Goal: Task Accomplishment & Management: Manage account settings

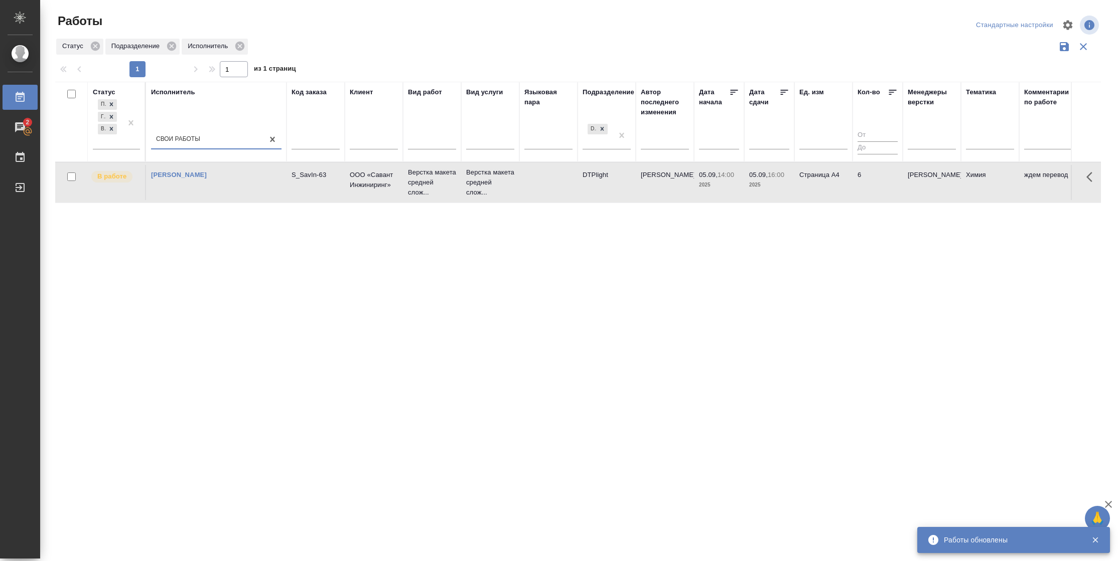
click at [839, 176] on td "Страница А4" at bounding box center [823, 182] width 58 height 35
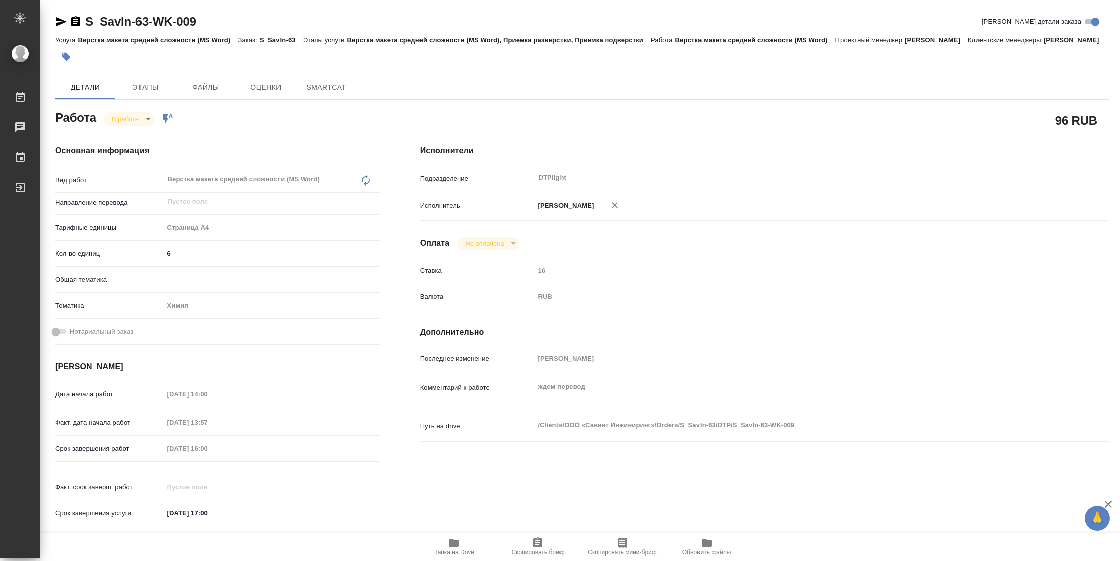
type textarea "x"
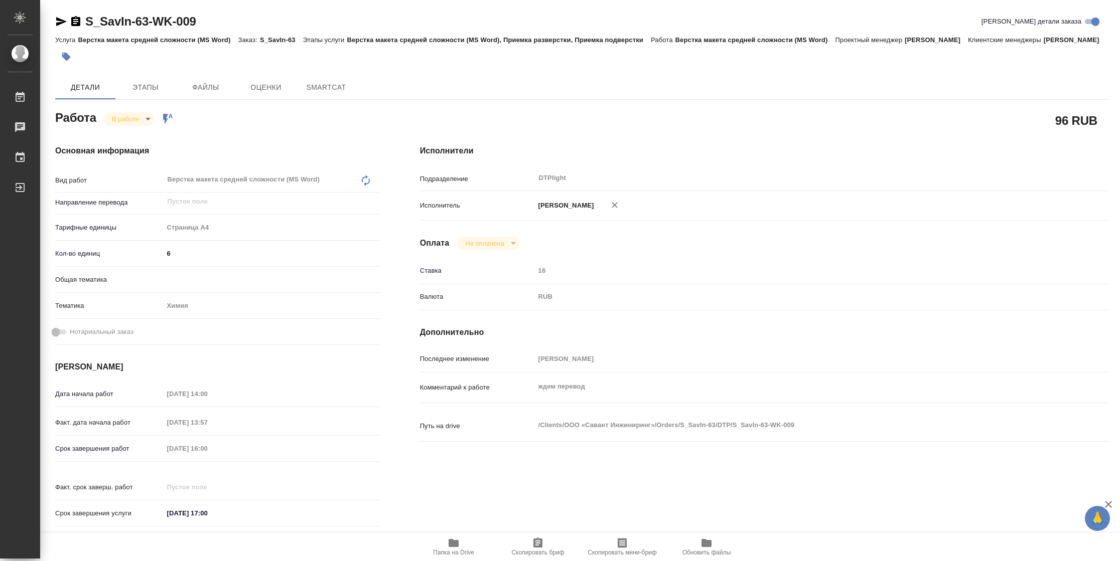
type textarea "x"
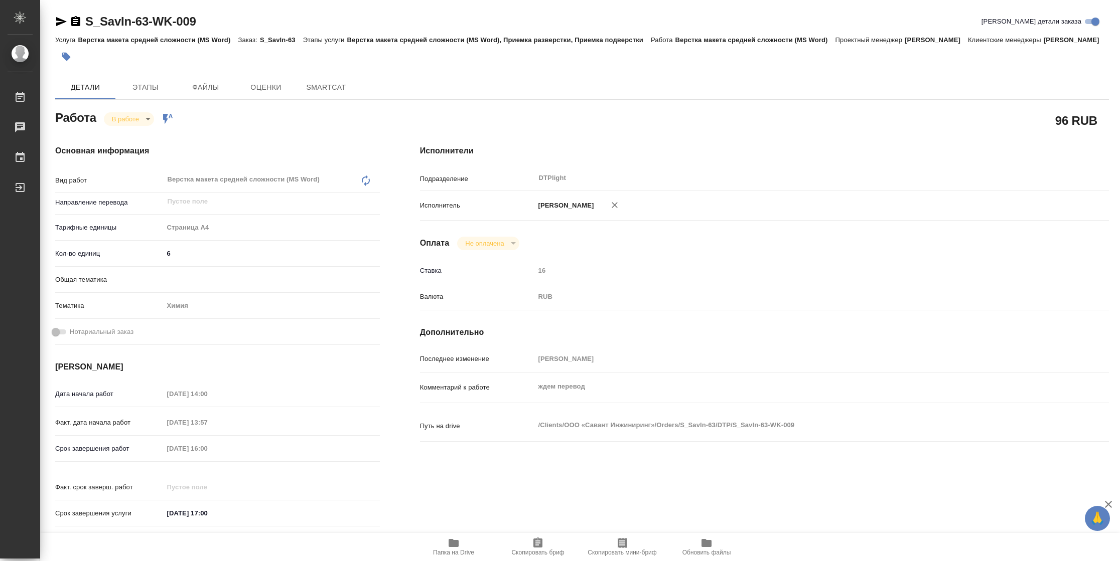
type textarea "x"
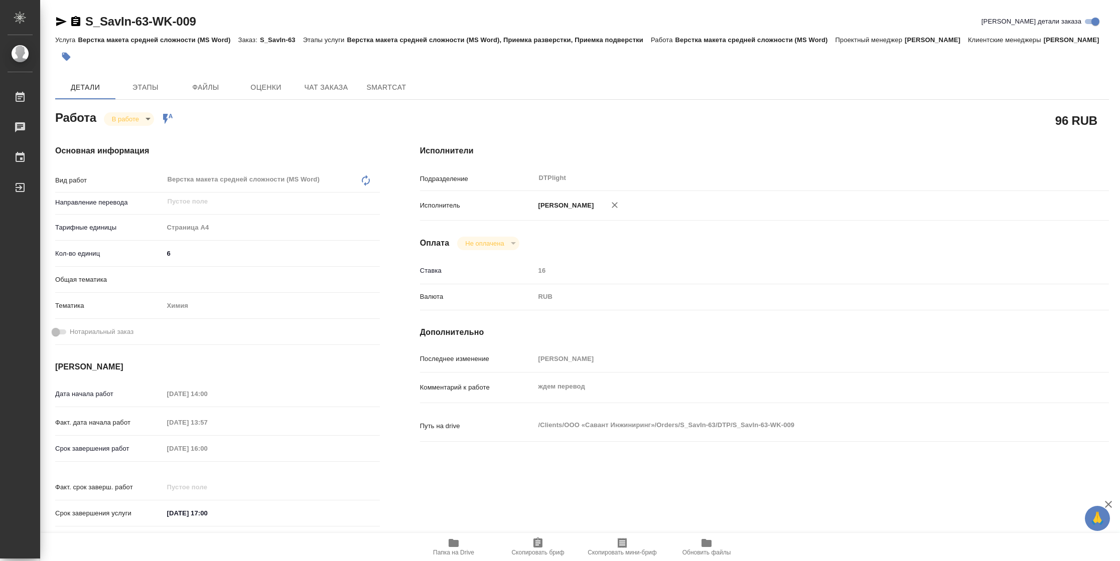
click at [458, 550] on span "Папка на Drive" at bounding box center [453, 552] width 41 height 7
type textarea "x"
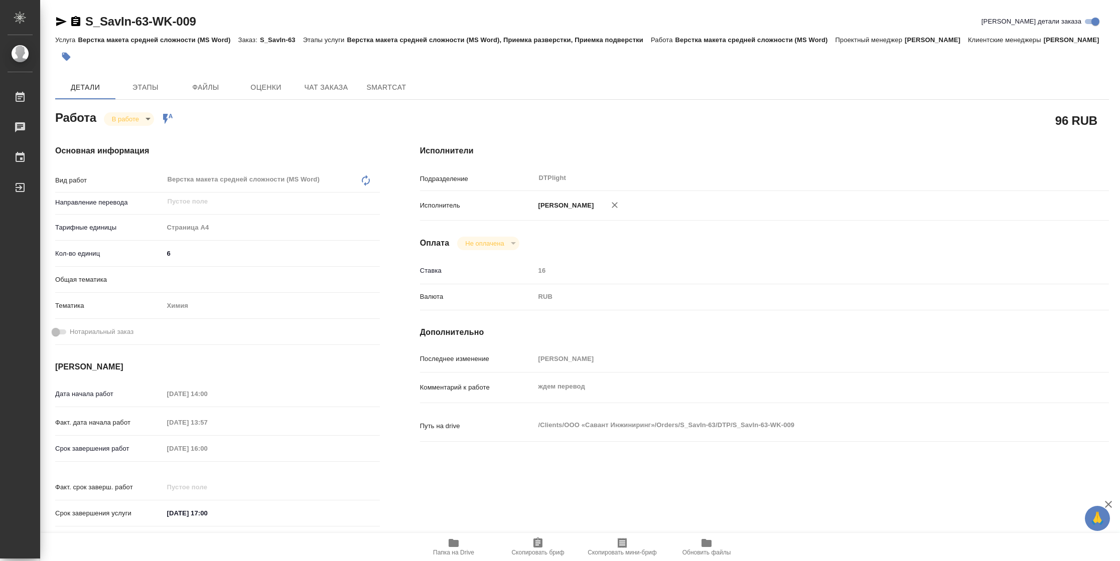
type textarea "x"
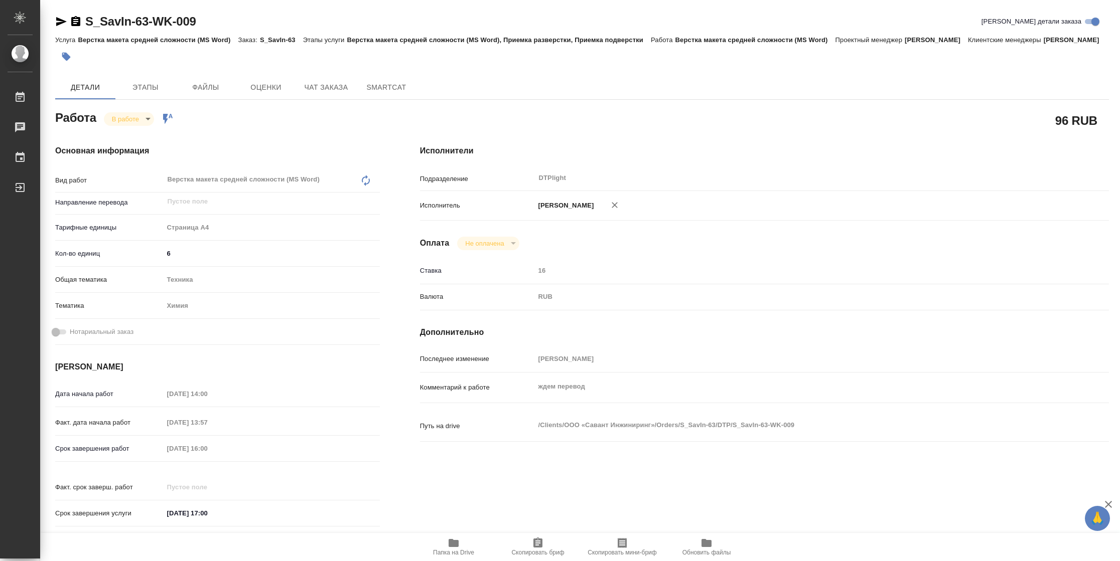
type textarea "x"
click at [462, 548] on span "Папка на Drive" at bounding box center [453, 546] width 72 height 19
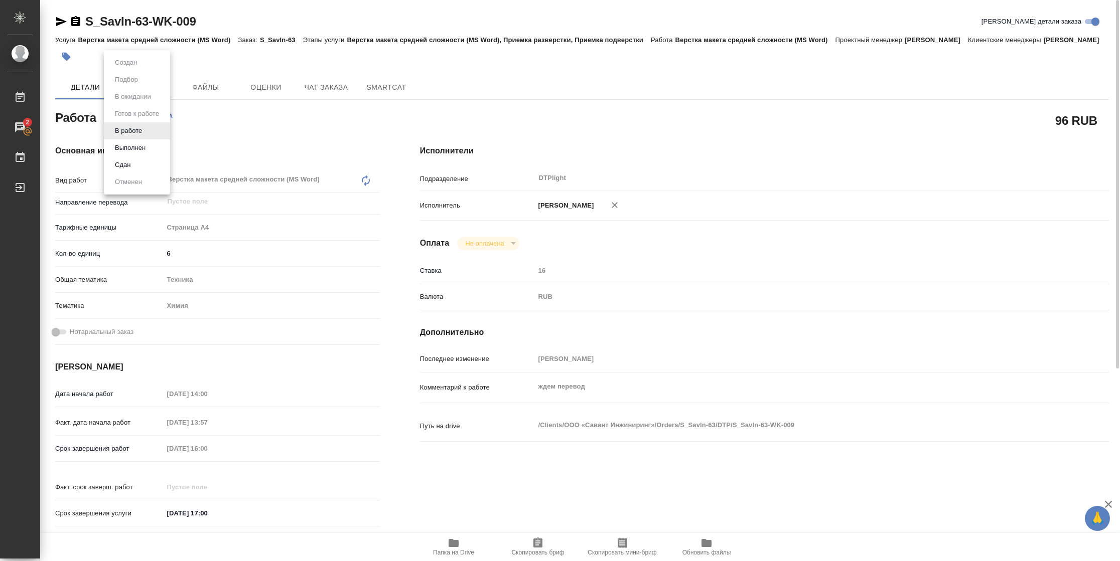
click at [137, 133] on body "🙏 .cls-1 fill:#fff; AWATERA [PERSON_NAME] 2 Чаты График Выйти S_SavIn-63-WK-009…" at bounding box center [560, 280] width 1120 height 561
click at [139, 145] on button "Выполнен" at bounding box center [130, 147] width 37 height 11
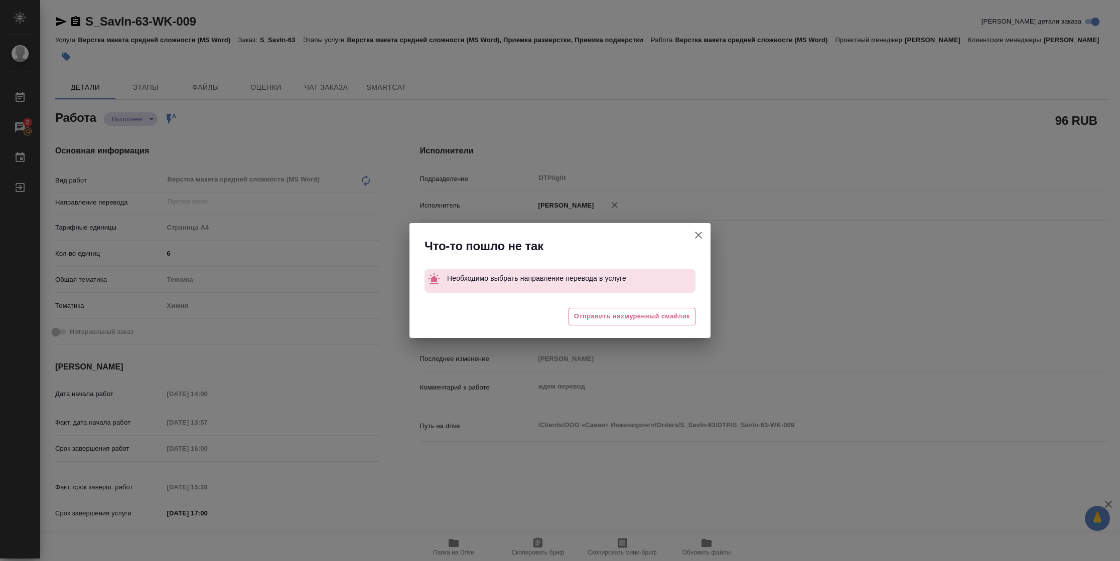
click at [58, 25] on div "Что-то пошло не так Необходимо выбрать направление перевода в услуге 😓 Отправит…" at bounding box center [560, 280] width 1120 height 561
type textarea "x"
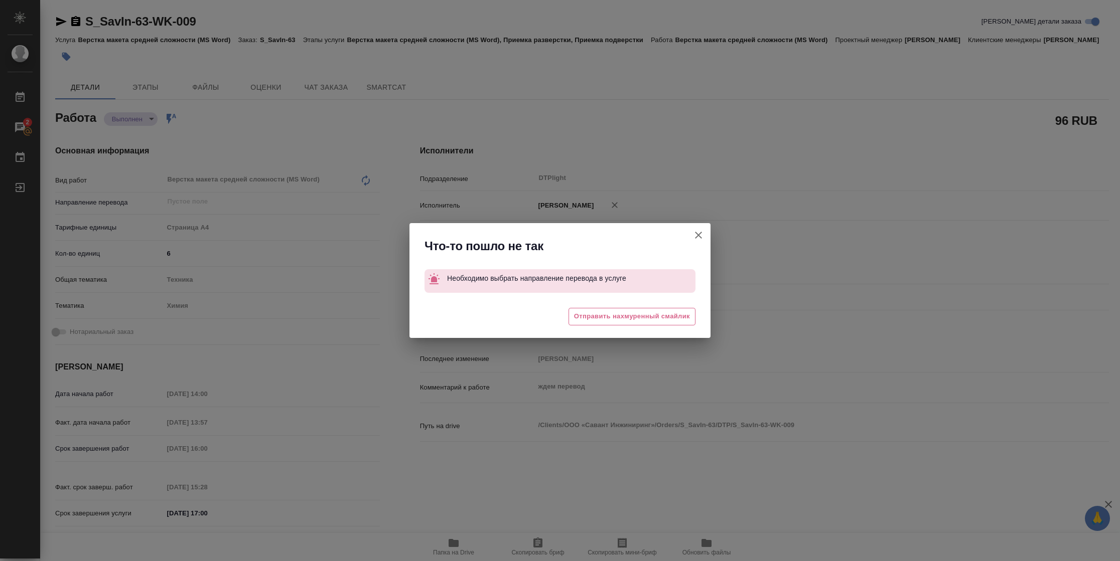
type textarea "x"
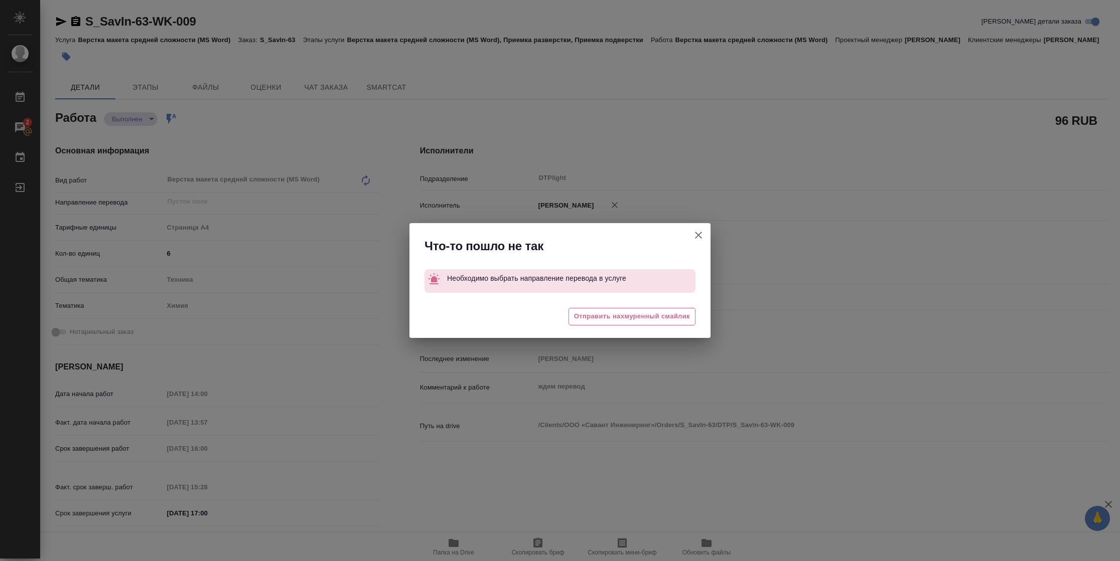
type textarea "x"
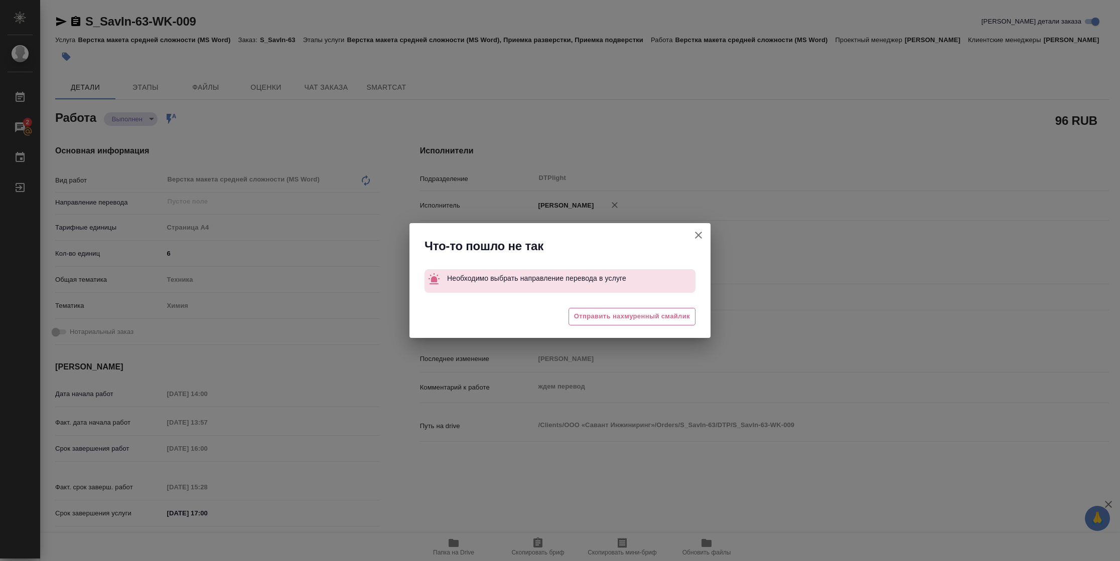
type textarea "x"
click at [697, 234] on icon "button" at bounding box center [698, 235] width 12 height 12
type textarea "x"
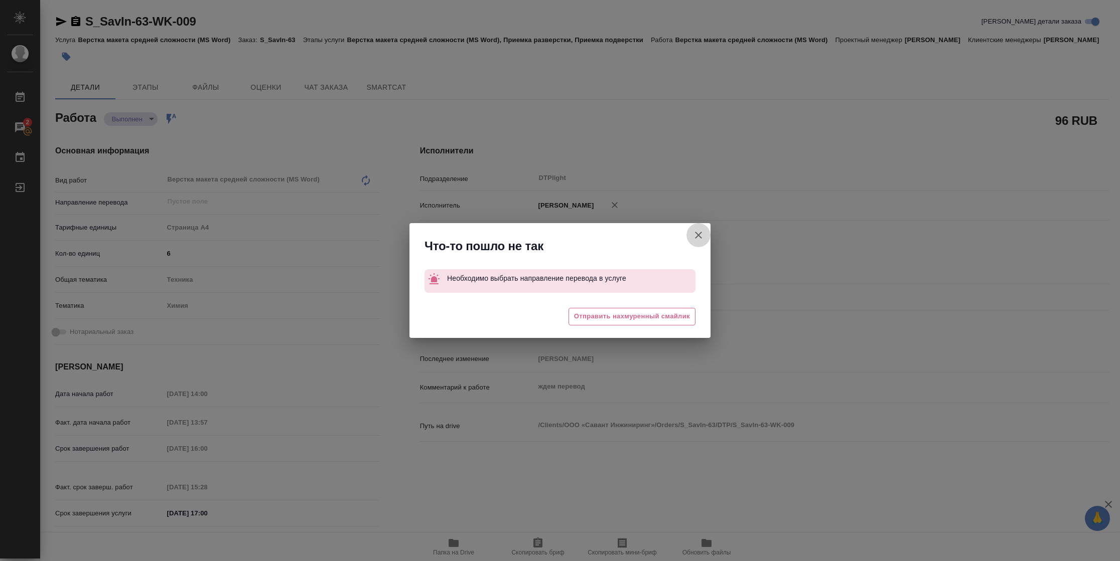
type textarea "x"
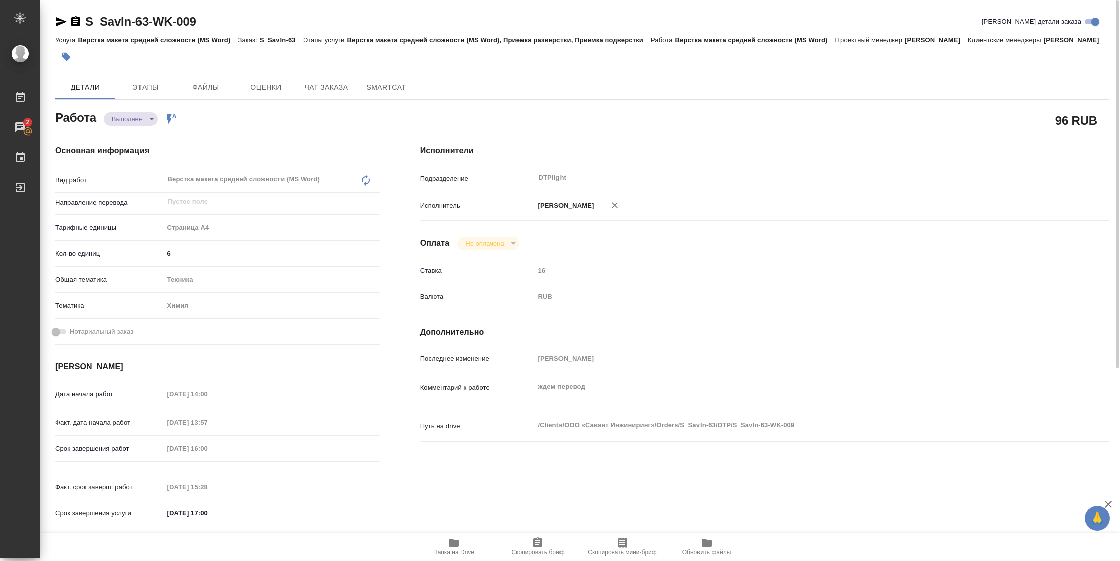
click at [61, 22] on icon "button" at bounding box center [61, 21] width 11 height 9
